Goal: Information Seeking & Learning: Learn about a topic

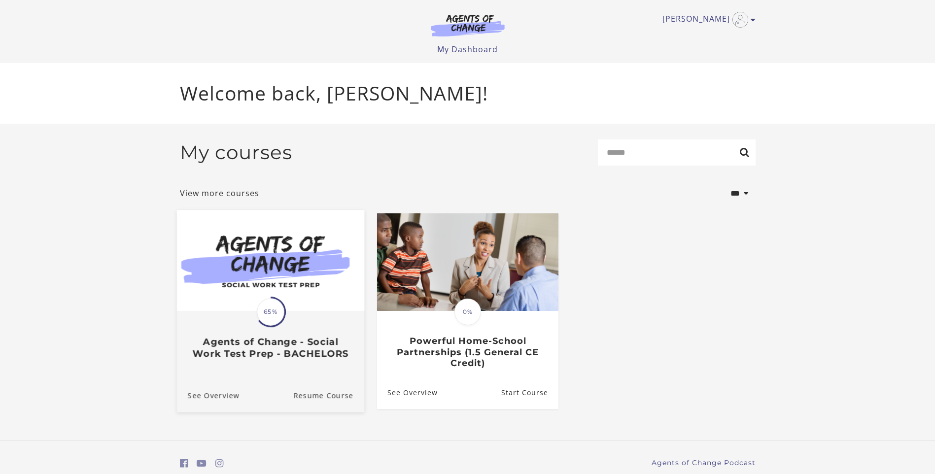
click at [257, 318] on span "65%" at bounding box center [271, 312] width 28 height 28
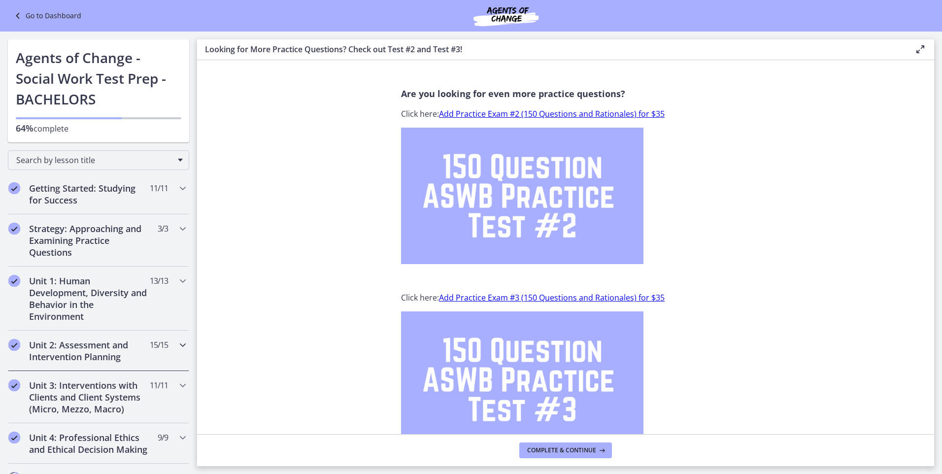
click at [177, 346] on icon "Chapters" at bounding box center [183, 345] width 12 height 12
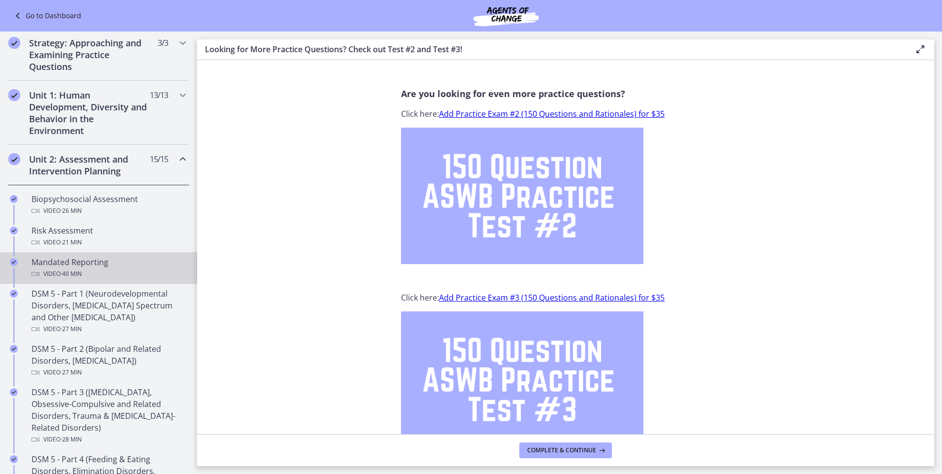
scroll to position [197, 0]
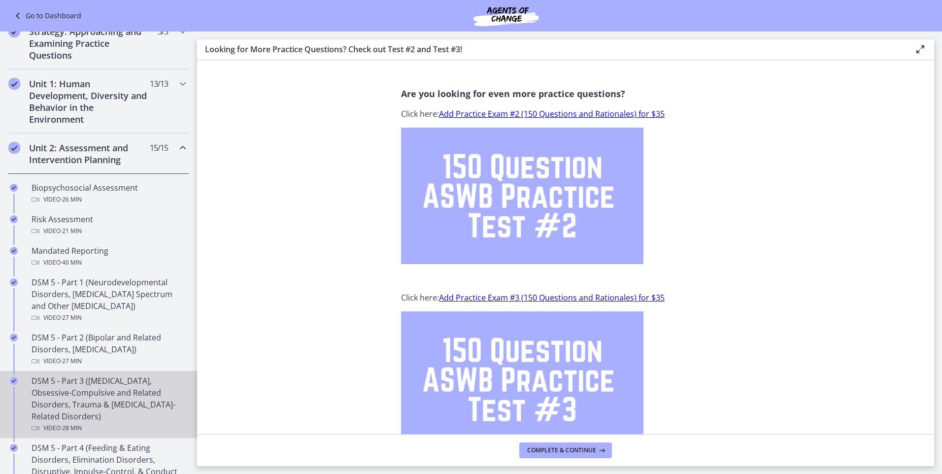
click at [85, 395] on div "DSM 5 - Part 3 ([MEDICAL_DATA], Obsessive-Compulsive and Related Disorders, Tra…" at bounding box center [109, 404] width 154 height 59
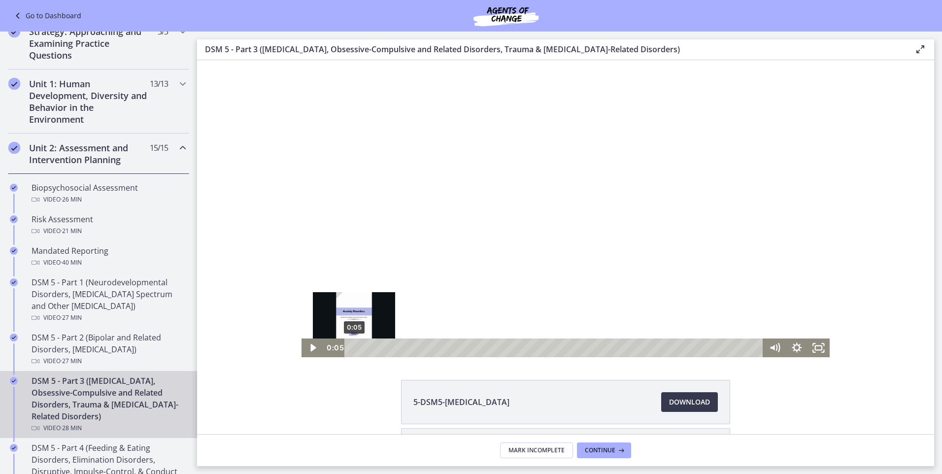
click at [353, 349] on div "0:05" at bounding box center [556, 348] width 406 height 19
click at [311, 349] on icon "Play Video" at bounding box center [313, 347] width 7 height 9
click at [813, 347] on icon "Fullscreen" at bounding box center [819, 348] width 22 height 19
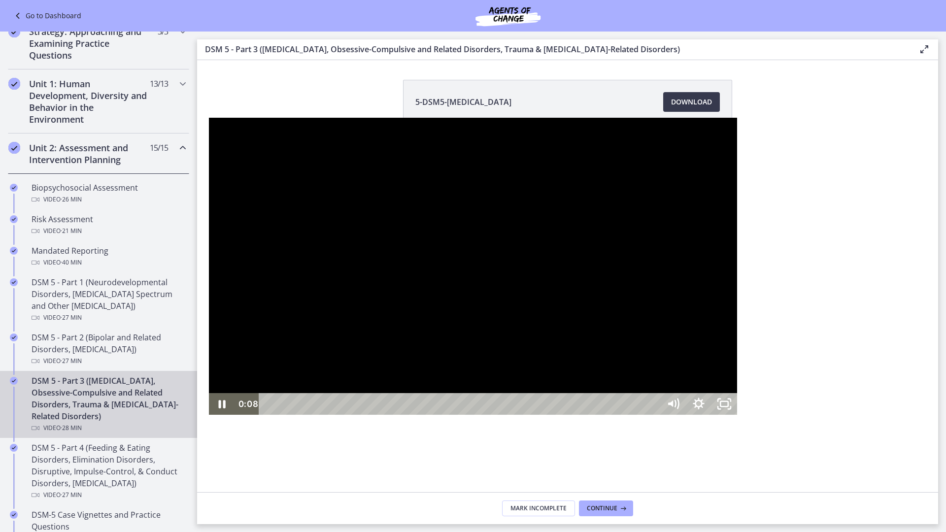
click at [737, 415] on div at bounding box center [473, 266] width 528 height 297
click at [737, 389] on div at bounding box center [473, 266] width 528 height 297
click at [729, 407] on rect "Unfullscreen" at bounding box center [724, 404] width 9 height 6
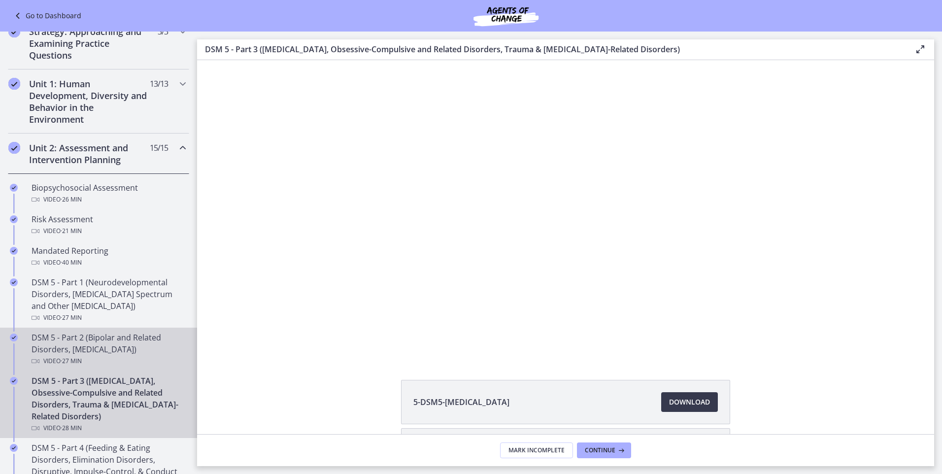
click at [83, 346] on div "DSM 5 - Part 2 (Bipolar and Related Disorders, [MEDICAL_DATA]) Video · 27 min" at bounding box center [109, 349] width 154 height 35
click at [71, 391] on div "DSM 5 - Part 3 ([MEDICAL_DATA], Obsessive-Compulsive and Related Disorders, Tra…" at bounding box center [109, 404] width 154 height 59
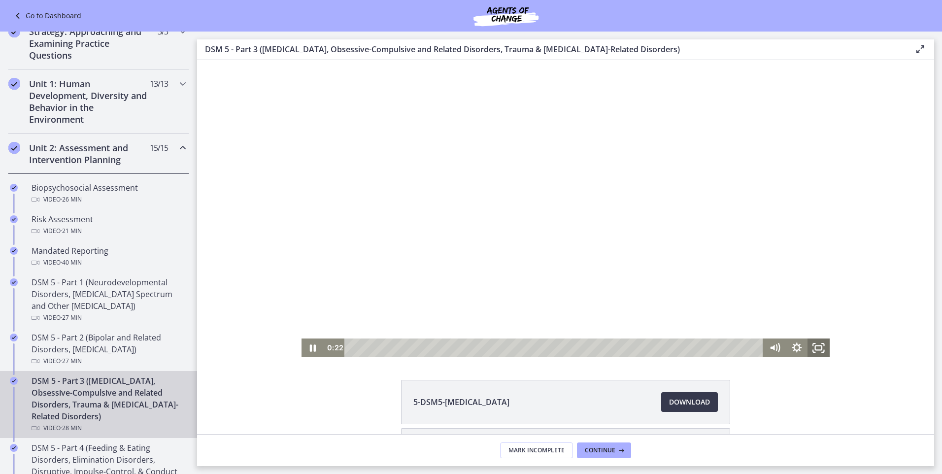
click at [815, 345] on icon "Fullscreen" at bounding box center [819, 348] width 22 height 19
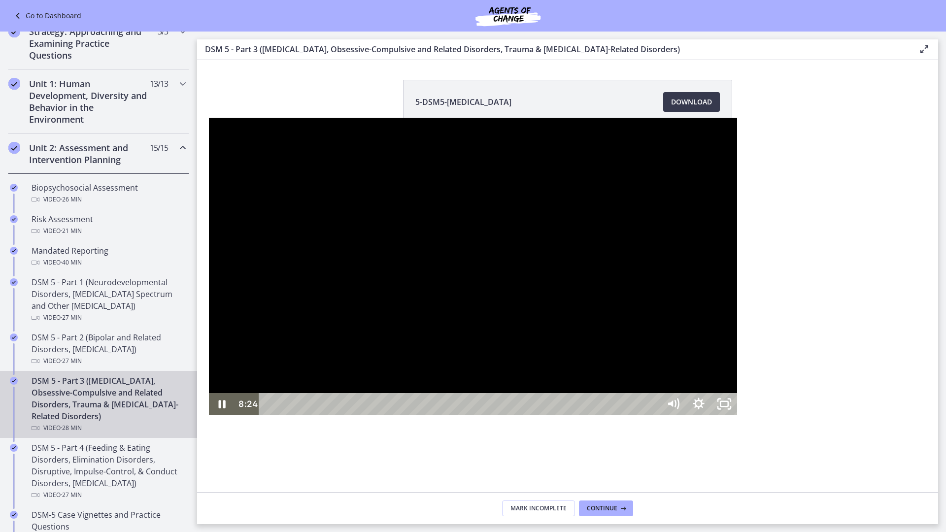
click at [535, 326] on div at bounding box center [473, 266] width 528 height 297
click at [550, 313] on div at bounding box center [473, 266] width 528 height 297
click at [473, 314] on div at bounding box center [473, 266] width 528 height 297
click at [512, 214] on div at bounding box center [473, 266] width 528 height 297
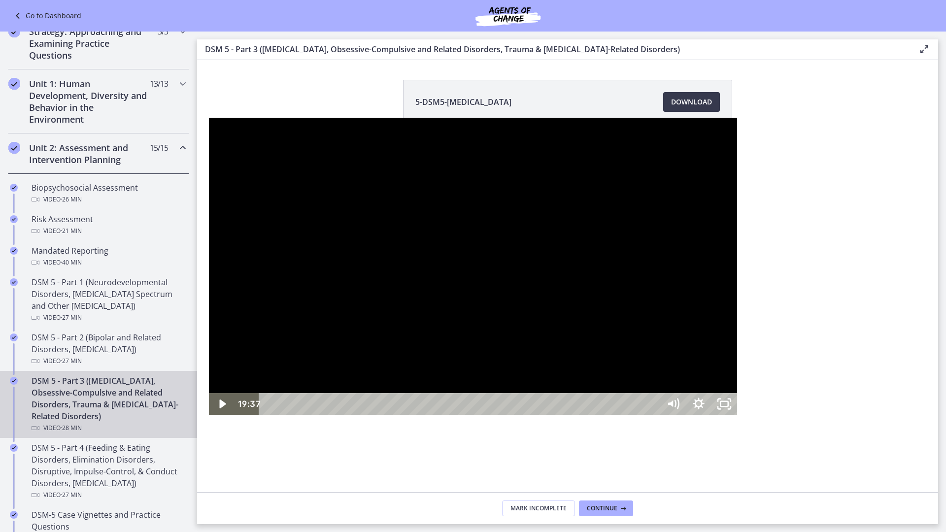
click at [566, 277] on div at bounding box center [473, 266] width 528 height 297
click at [477, 291] on div at bounding box center [473, 266] width 528 height 297
click at [430, 327] on div at bounding box center [473, 266] width 528 height 297
click at [482, 346] on div at bounding box center [473, 266] width 528 height 297
click at [603, 351] on div at bounding box center [473, 266] width 528 height 297
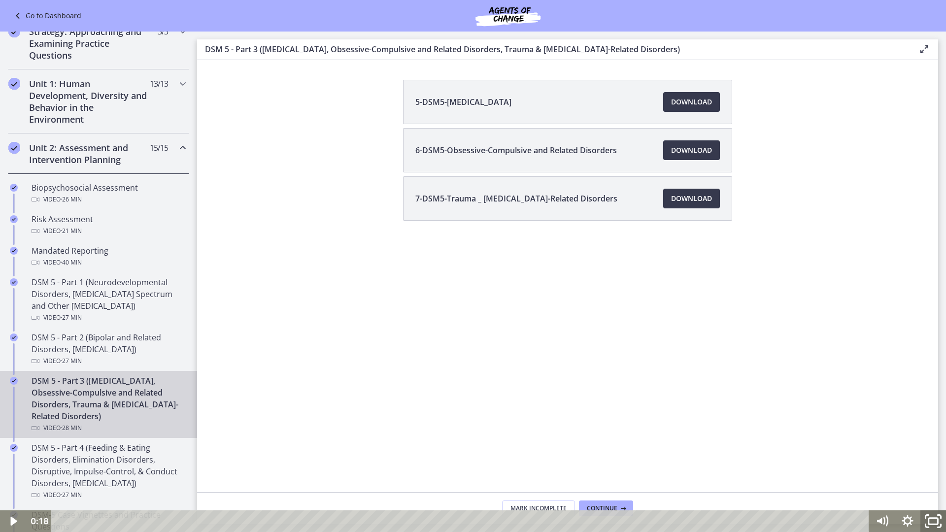
click at [933, 474] on icon "Fullscreen" at bounding box center [933, 522] width 31 height 26
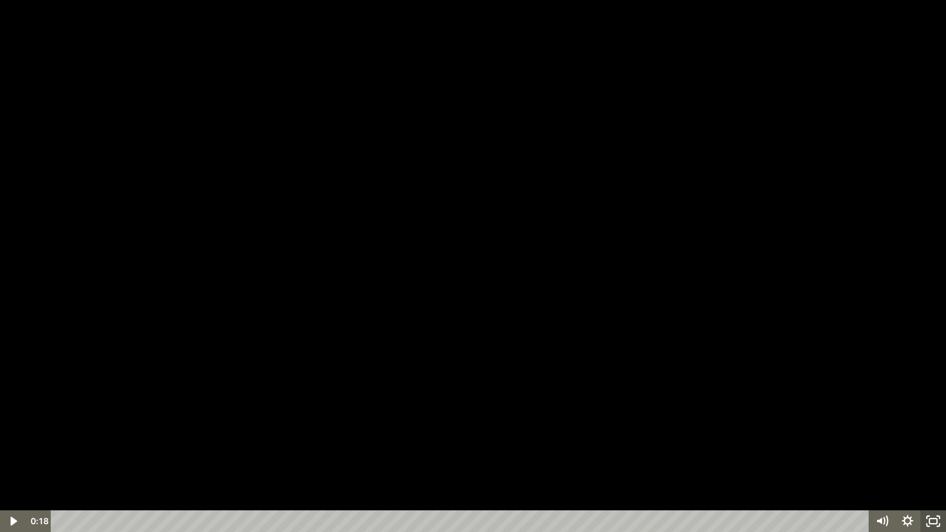
click at [934, 474] on icon "Unfullscreen" at bounding box center [933, 522] width 26 height 22
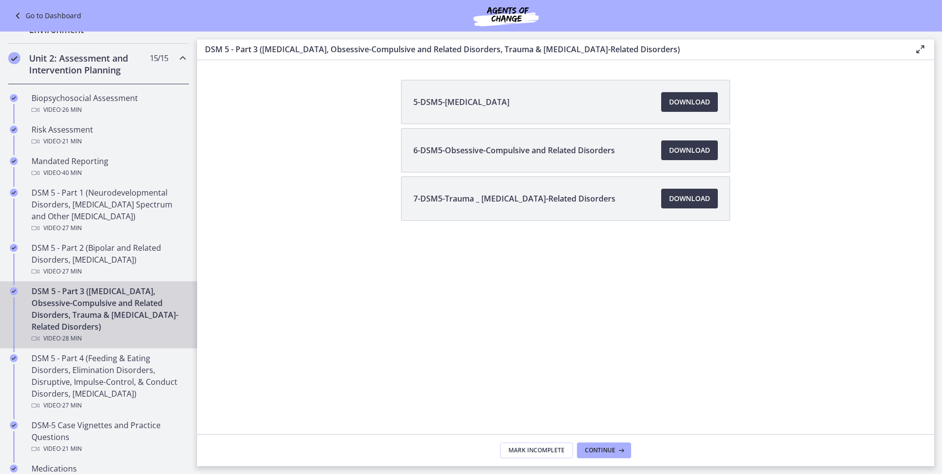
scroll to position [296, 0]
